Goal: Find specific page/section: Find specific page/section

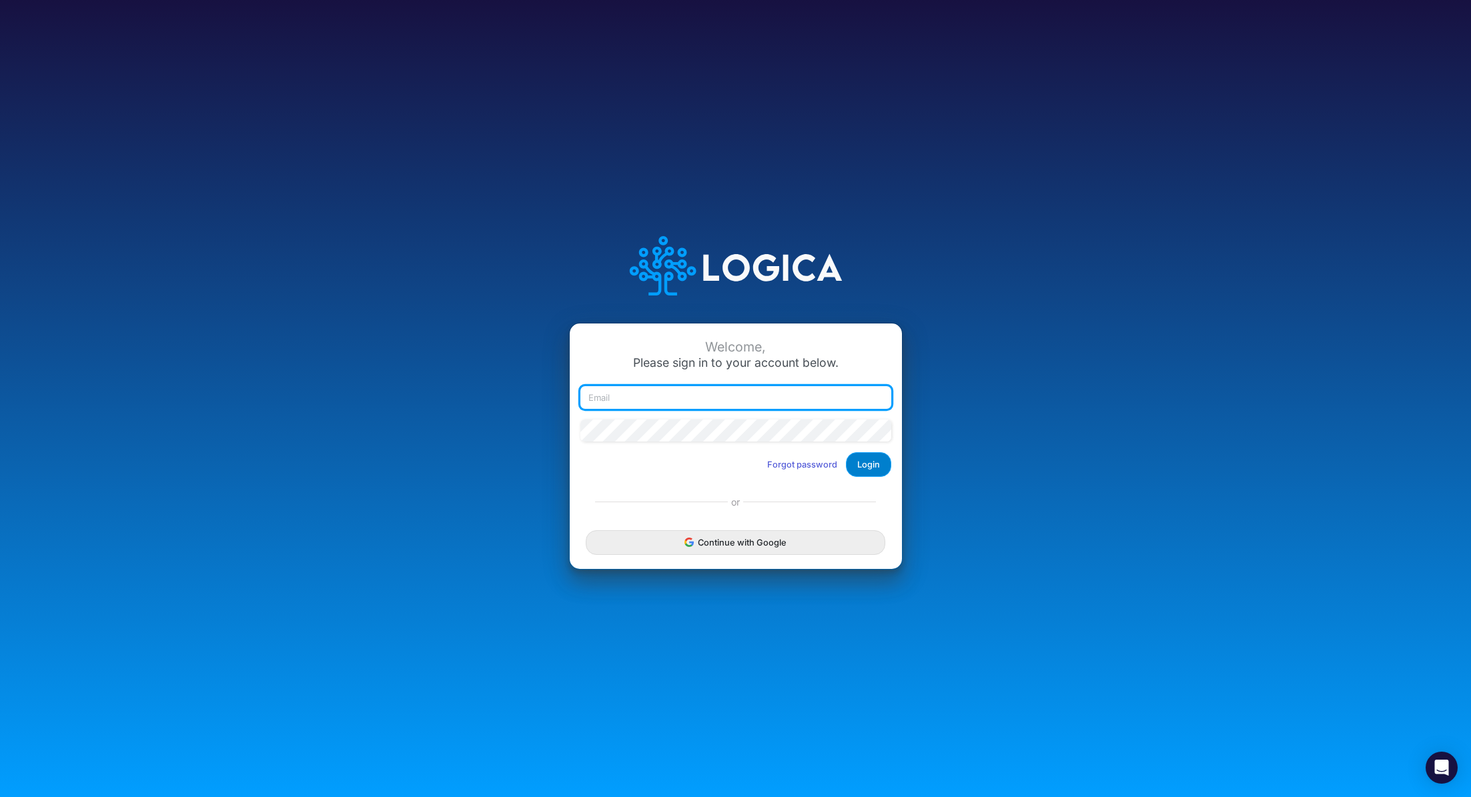
type input "renato.matsumoto@recargapay.com"
click at [860, 466] on button "Login" at bounding box center [868, 464] width 45 height 25
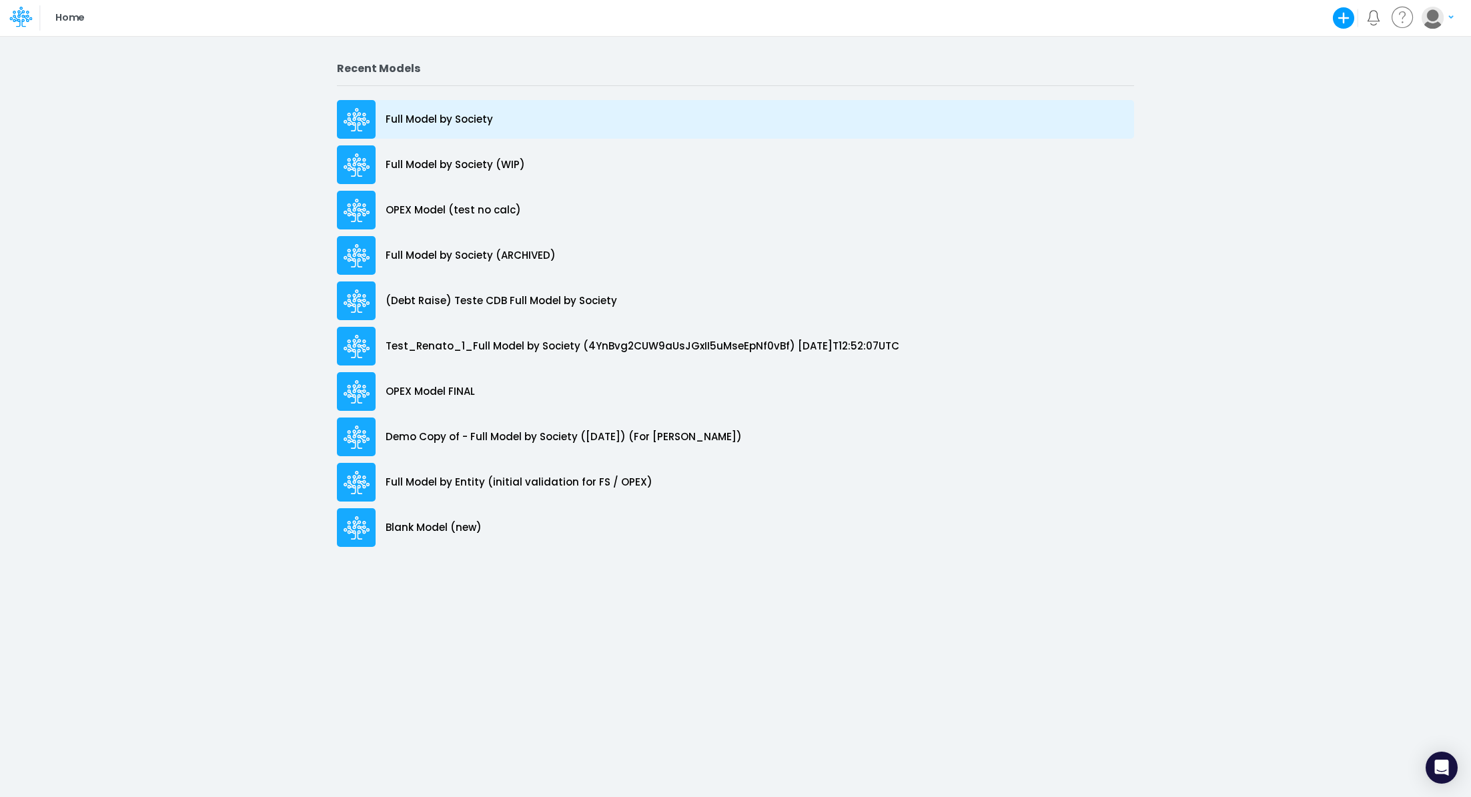
click at [488, 122] on p "Full Model by Society" at bounding box center [438, 119] width 107 height 15
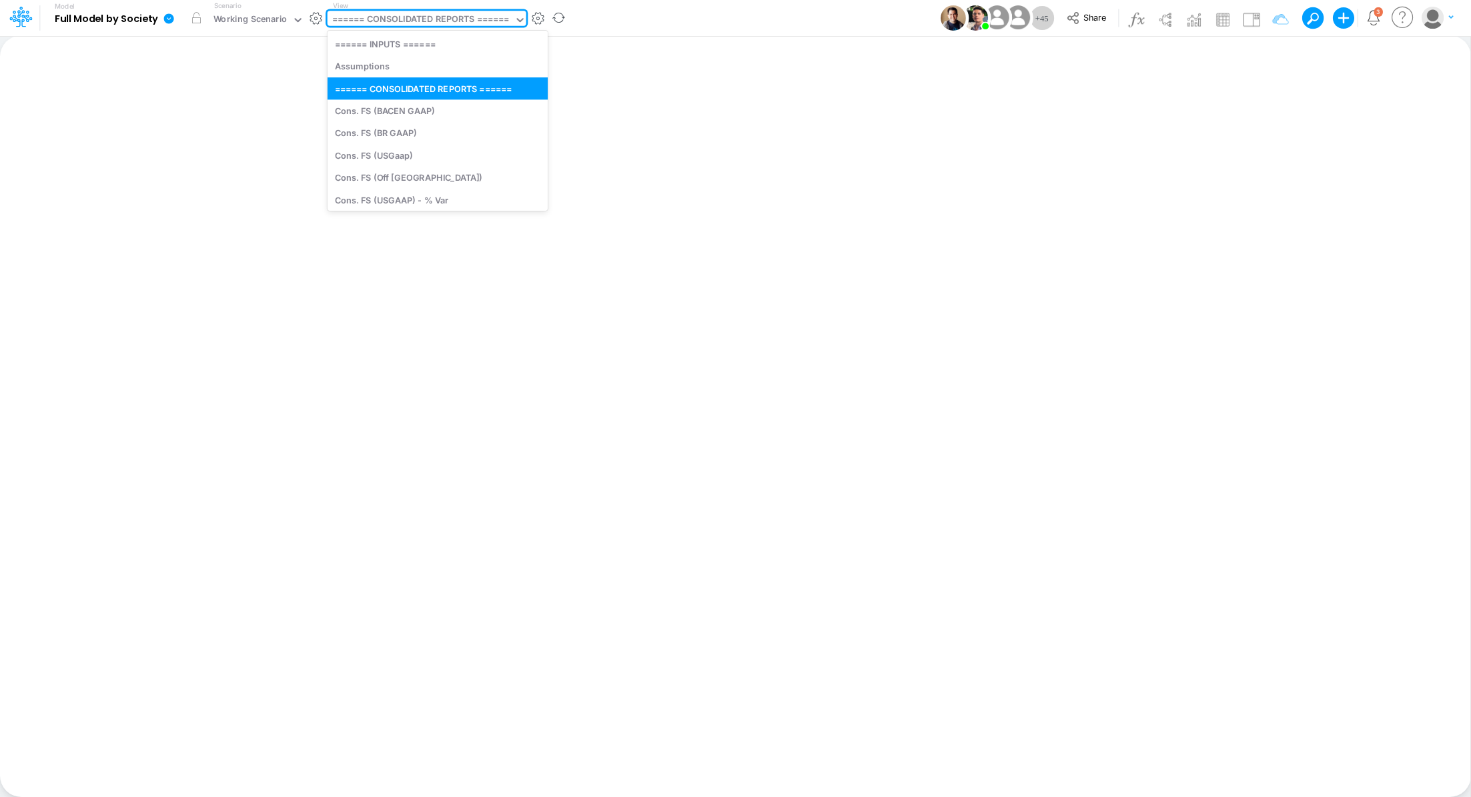
click at [413, 23] on div "====== CONSOLIDATED REPORTS ======" at bounding box center [420, 20] width 177 height 15
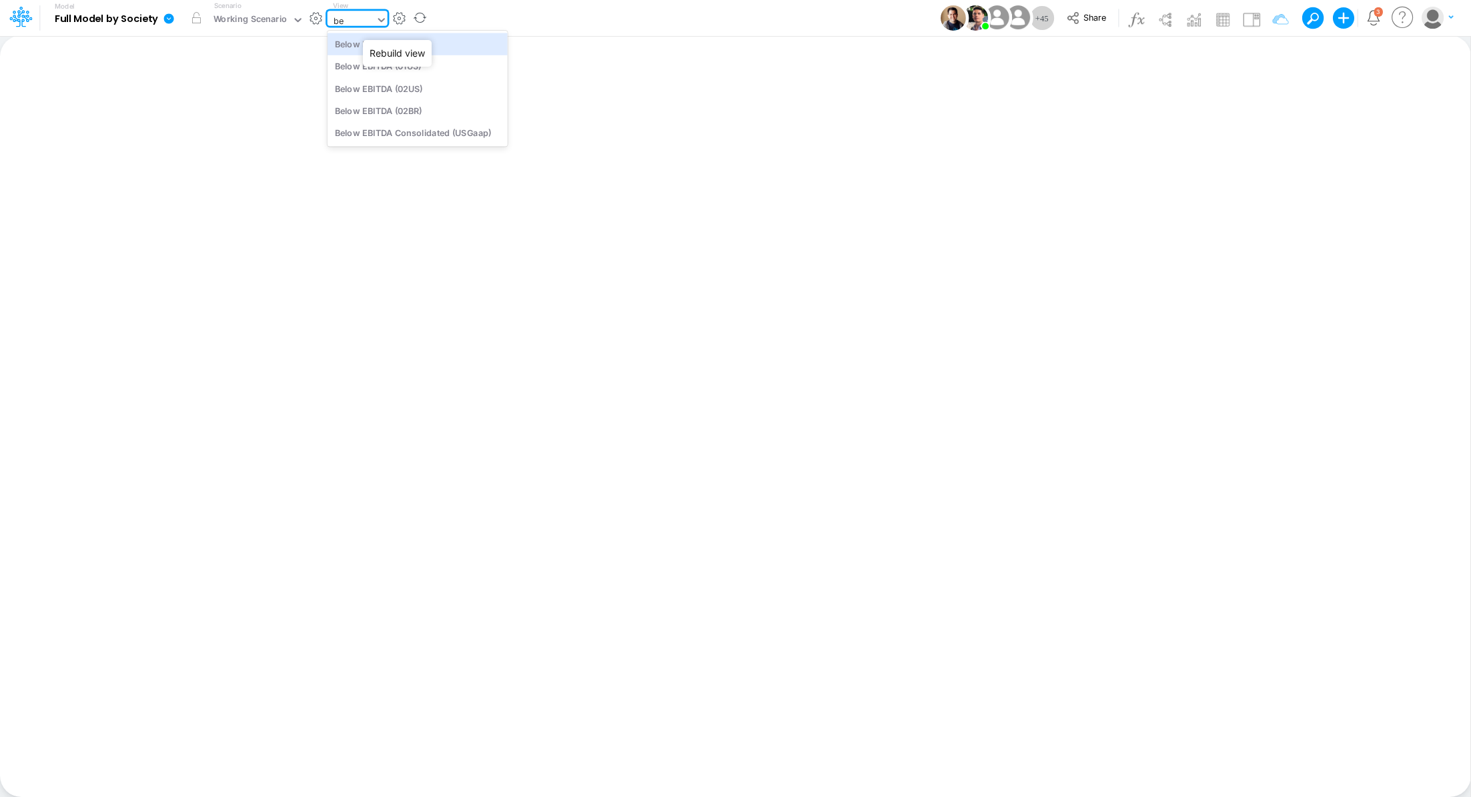
type input "bel"
click at [383, 136] on div "Below EBITDA Consolidated (USGaap)" at bounding box center [417, 133] width 180 height 22
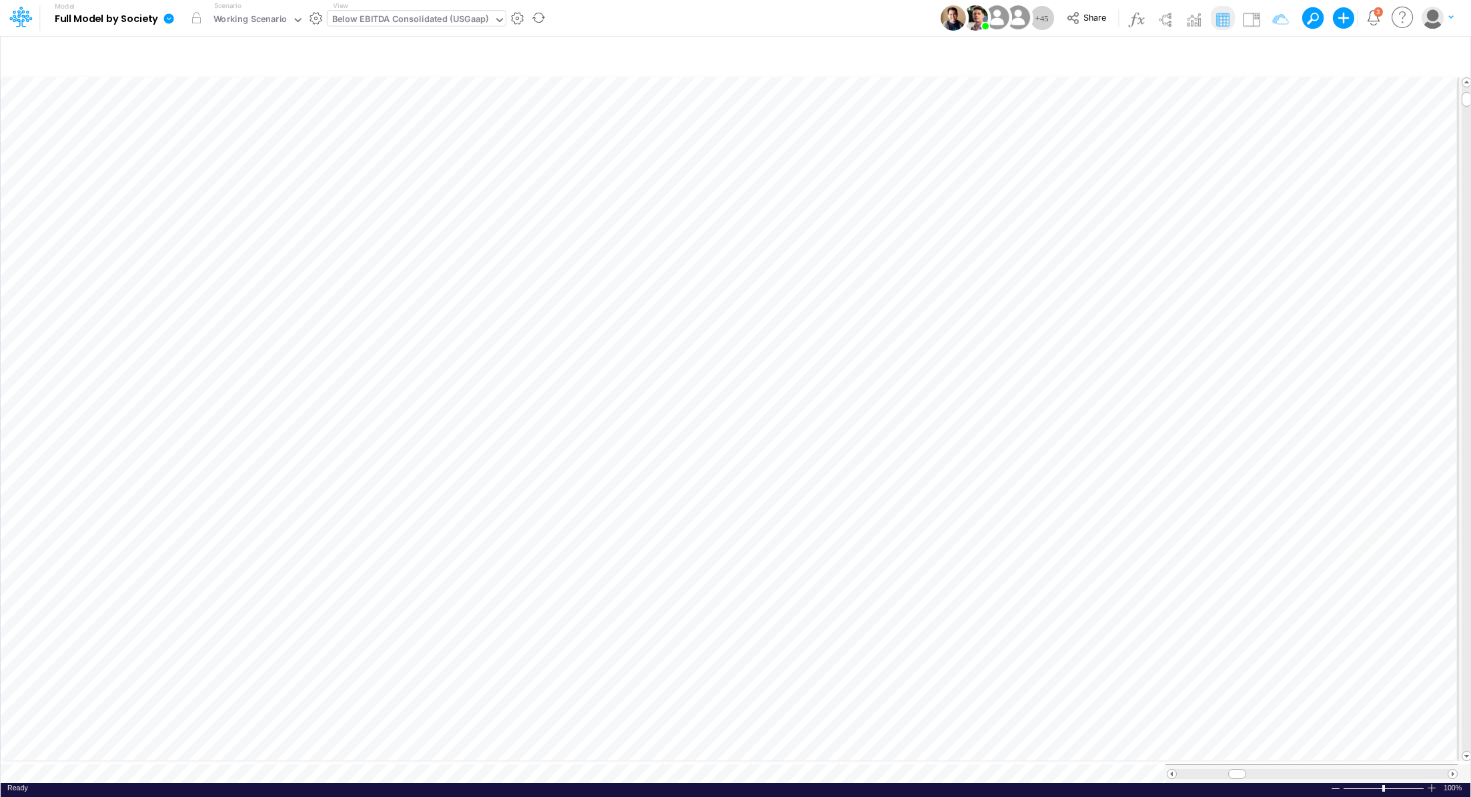
scroll to position [6, 1]
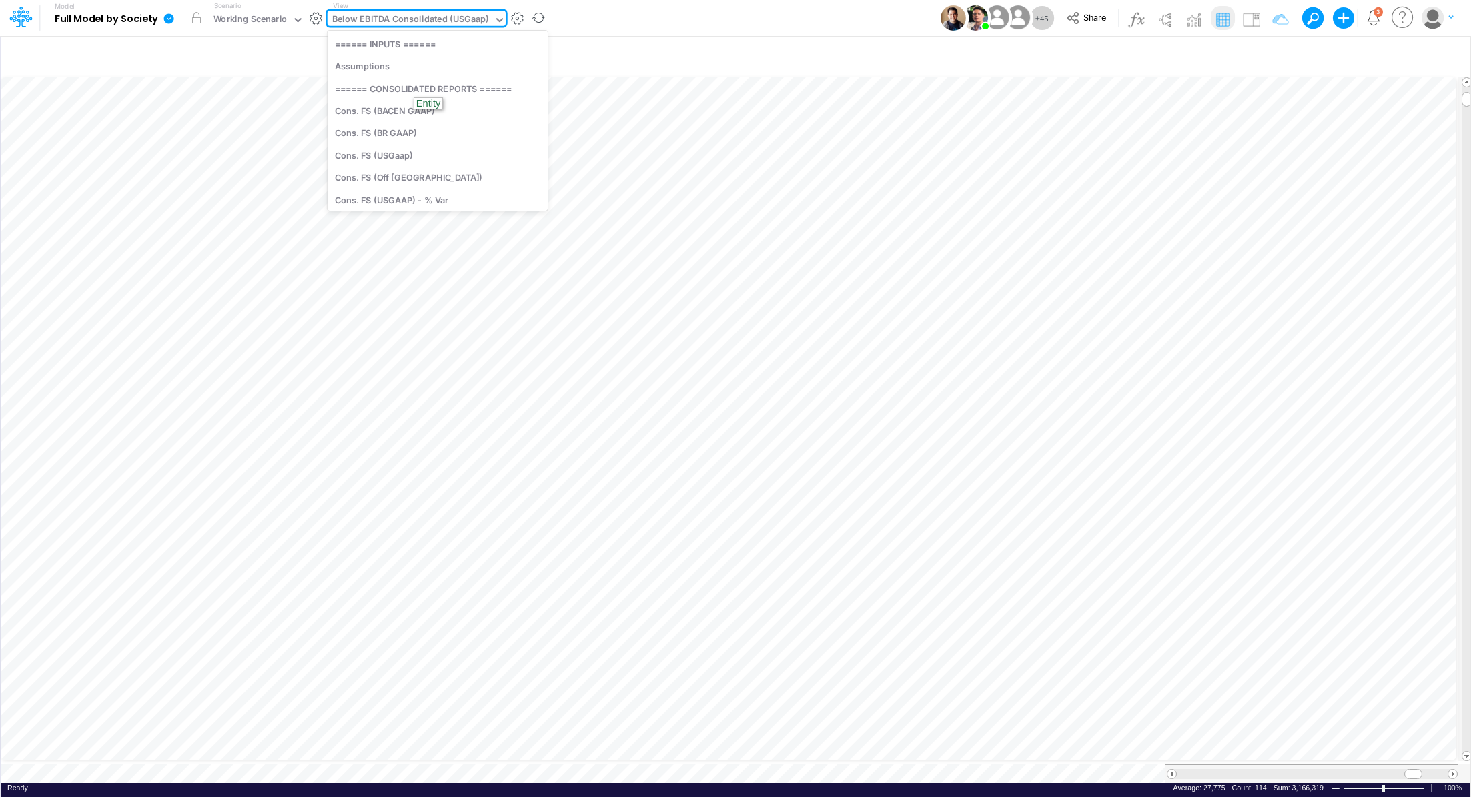
click at [355, 13] on div "Below EBITDA Consolidated (USGaap)" at bounding box center [410, 20] width 157 height 15
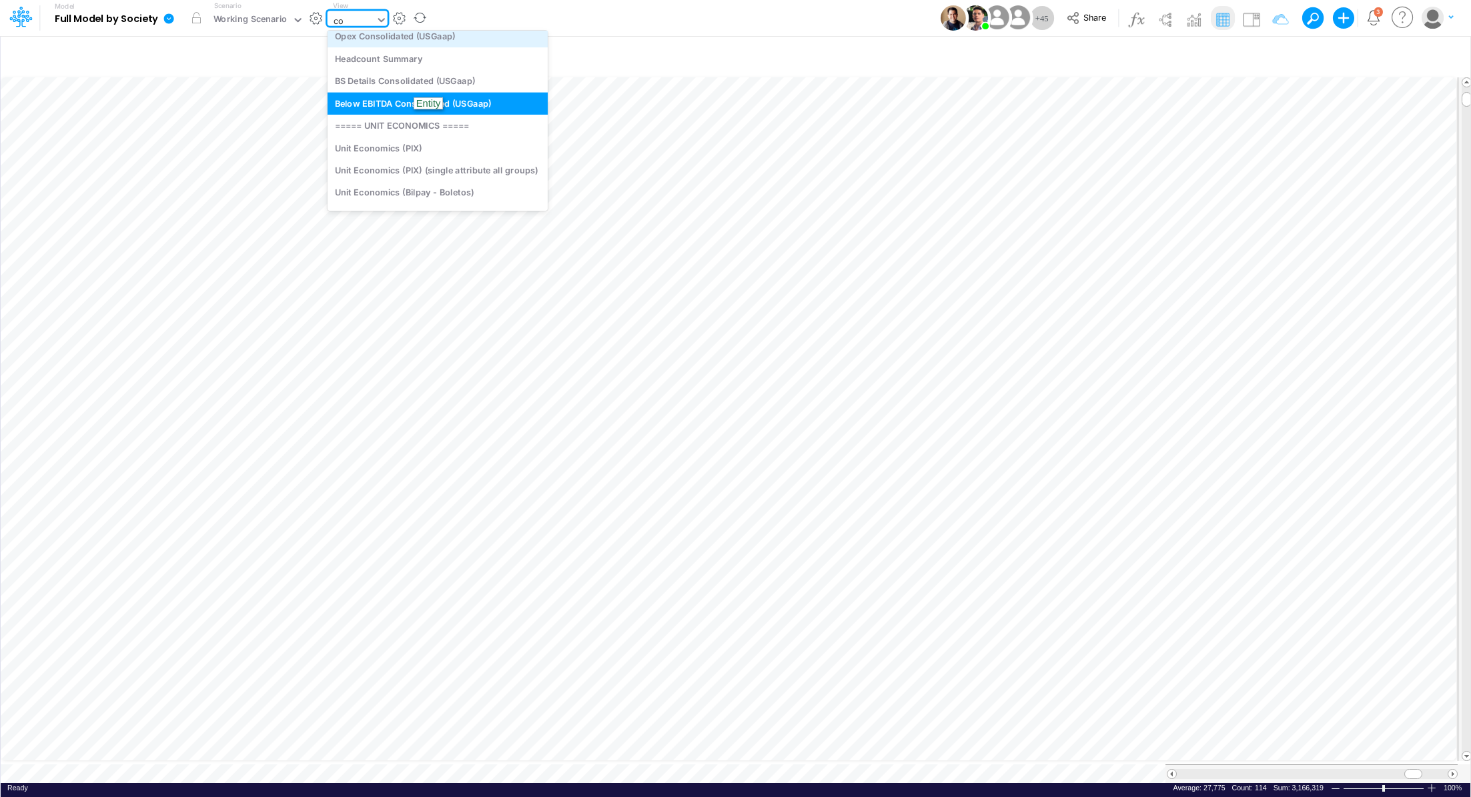
type input "con"
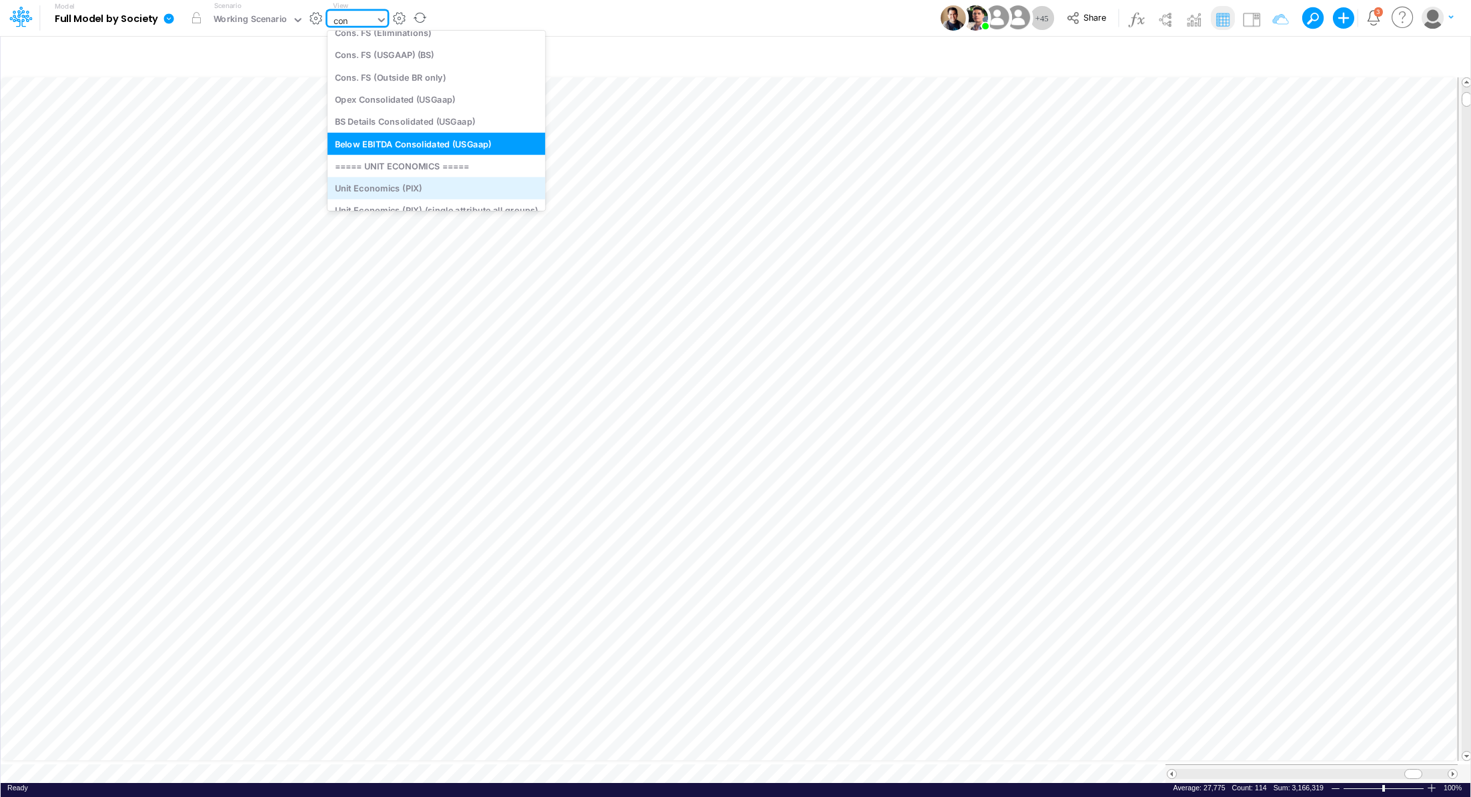
scroll to position [23, 0]
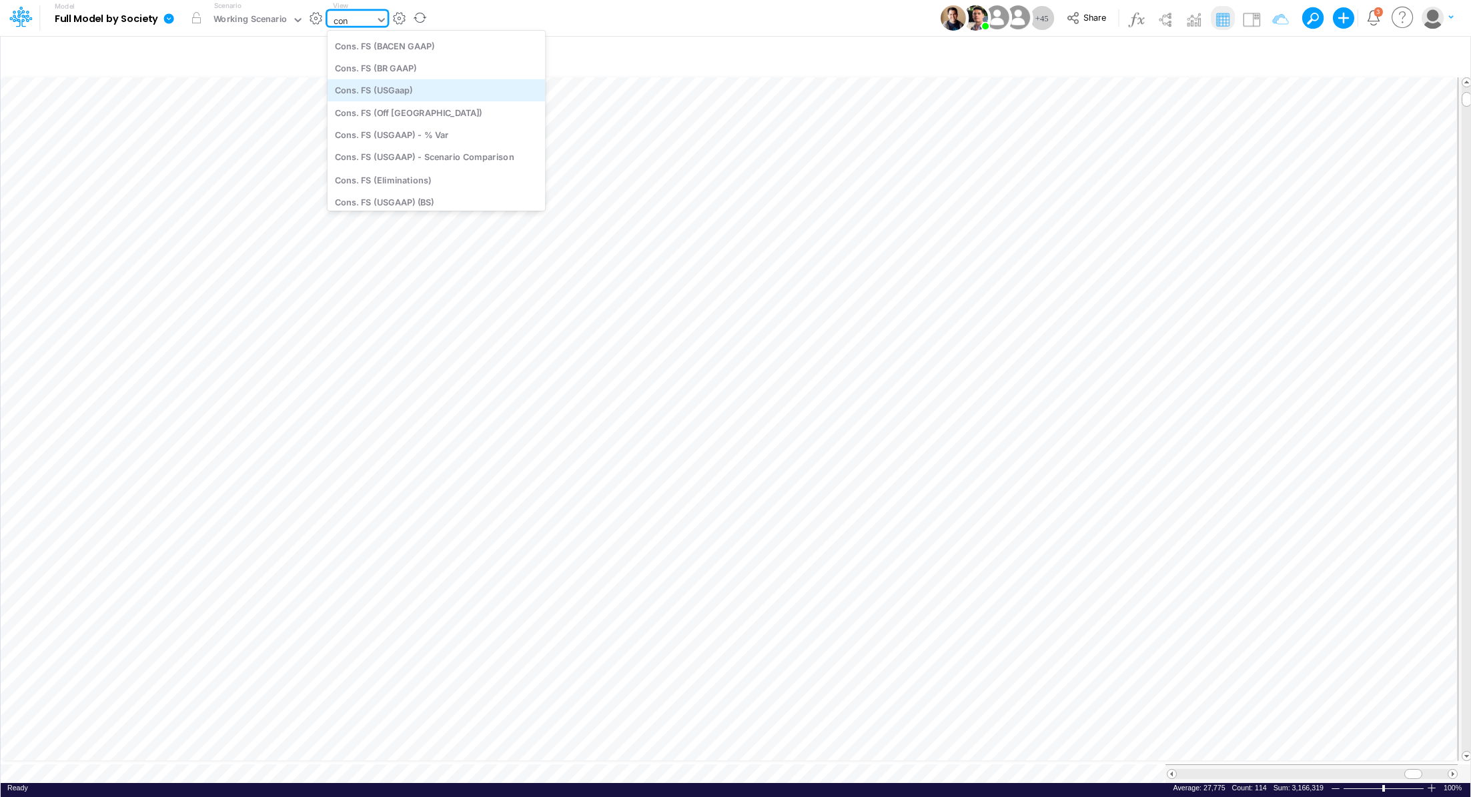
click at [421, 86] on div "Cons. FS (USGaap)" at bounding box center [436, 90] width 218 height 22
type input "Consolidated FS - USGAAP"
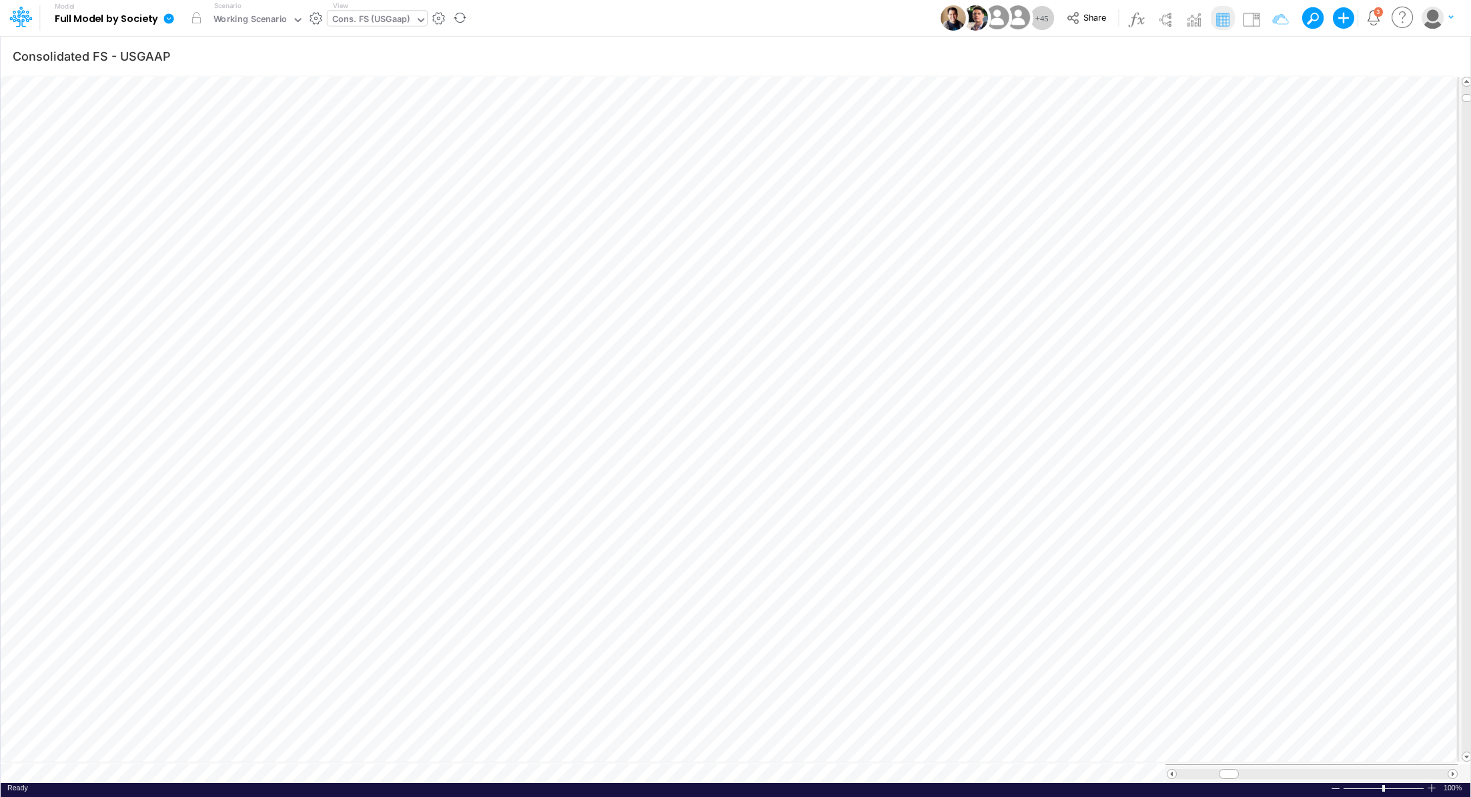
scroll to position [6, 0]
drag, startPoint x: 1222, startPoint y: 768, endPoint x: 1309, endPoint y: 764, distance: 87.5
click at [1309, 769] on div at bounding box center [1311, 774] width 271 height 10
click at [1351, 751] on table at bounding box center [736, 429] width 1471 height 708
